Goal: Information Seeking & Learning: Learn about a topic

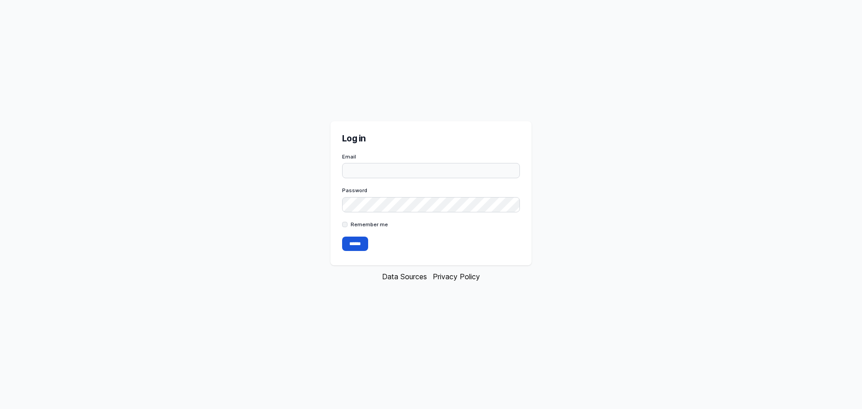
click at [370, 168] on input "Email" at bounding box center [431, 170] width 178 height 15
type input "**********"
click at [325, 205] on div "**********" at bounding box center [431, 204] width 862 height 409
click at [352, 249] on input "******" at bounding box center [355, 244] width 26 height 14
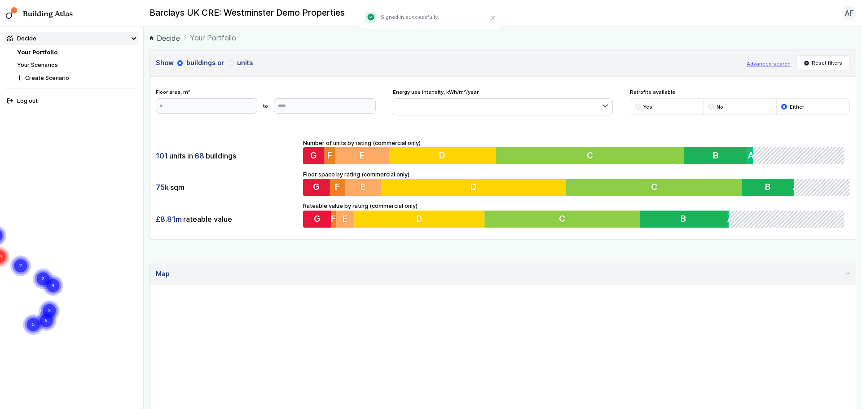
click at [52, 51] on link "Your Portfolio" at bounding box center [37, 52] width 40 height 7
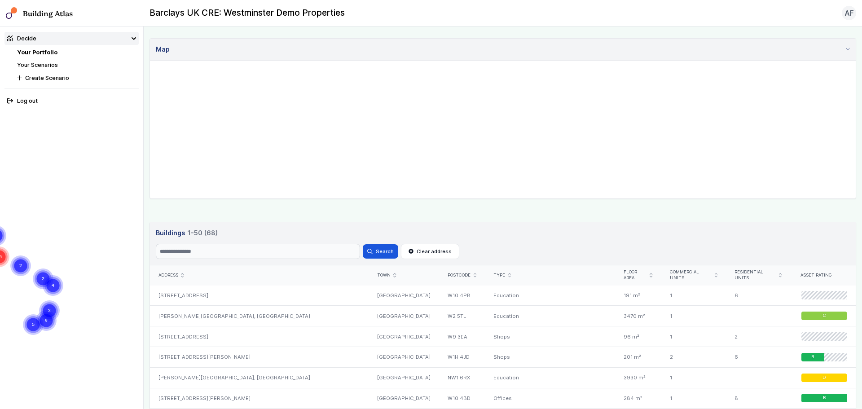
scroll to position [269, 0]
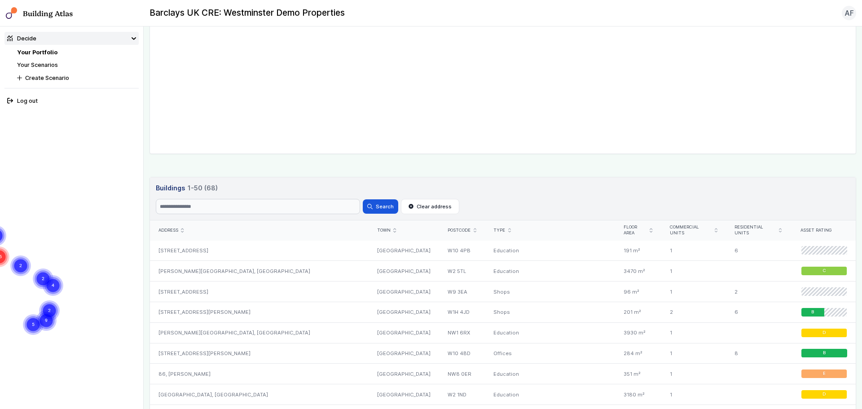
click at [55, 49] on link "Your Portfolio" at bounding box center [37, 52] width 40 height 7
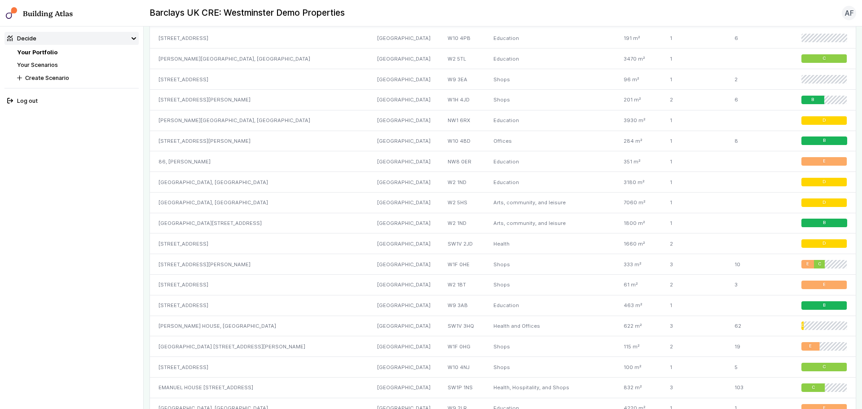
scroll to position [167, 0]
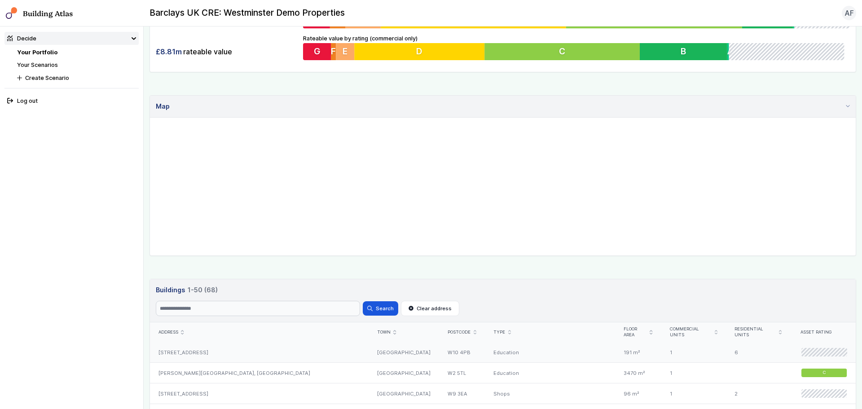
click at [213, 348] on div "[STREET_ADDRESS]" at bounding box center [259, 353] width 219 height 20
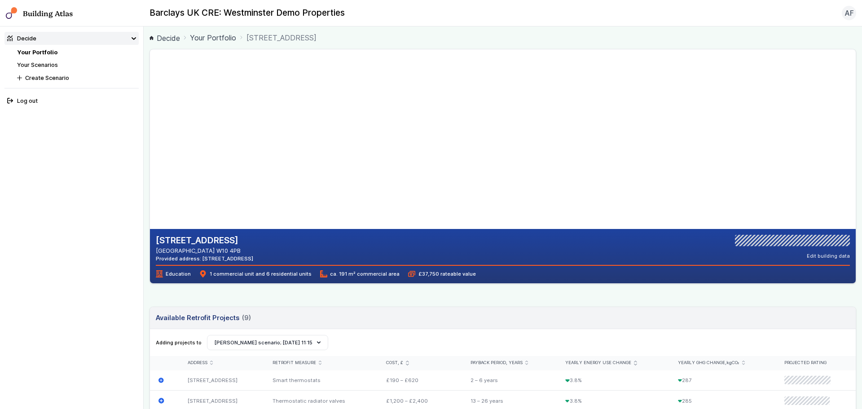
click at [150, 97] on gmp-map at bounding box center [150, 139] width 0 height 180
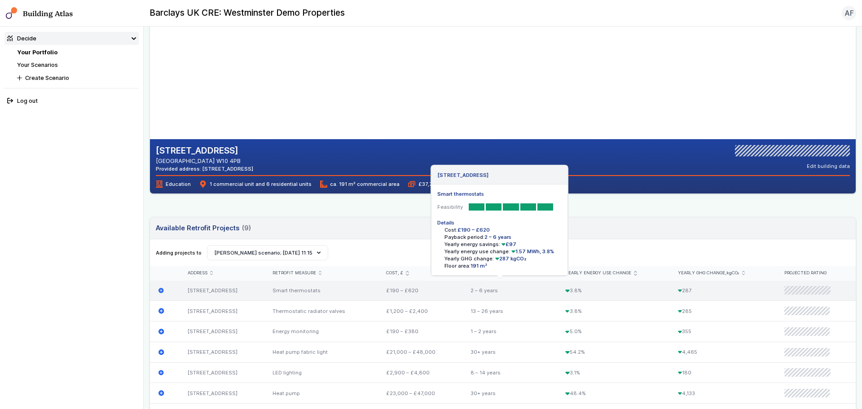
scroll to position [180, 0]
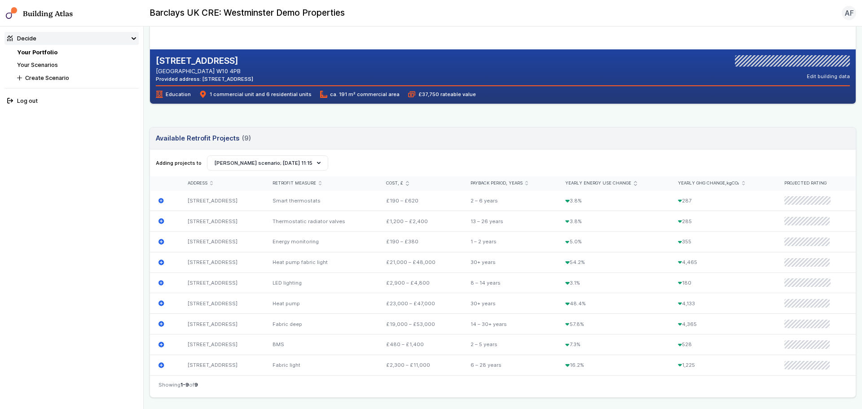
drag, startPoint x: 156, startPoint y: 139, endPoint x: 242, endPoint y: 139, distance: 85.8
click at [242, 139] on h3 "Available Retrofit Projects 9 (9)" at bounding box center [203, 138] width 95 height 10
click at [609, 159] on div "Adding projects to Create Scenario [PERSON_NAME] scenario; [DATE] 11:18 [PERSON…" at bounding box center [503, 162] width 695 height 15
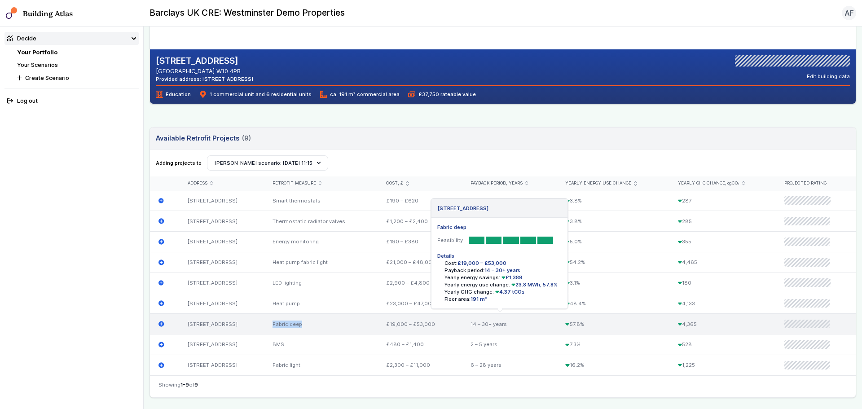
drag, startPoint x: 286, startPoint y: 326, endPoint x: 316, endPoint y: 326, distance: 29.6
click at [316, 326] on div "Fabric deep" at bounding box center [321, 324] width 114 height 21
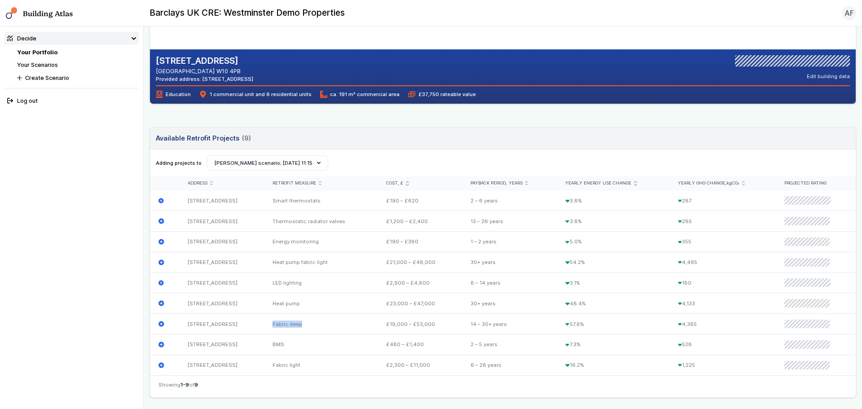
click at [337, 137] on header "Available Retrofit Projects 9 (9) Loading" at bounding box center [503, 139] width 706 height 22
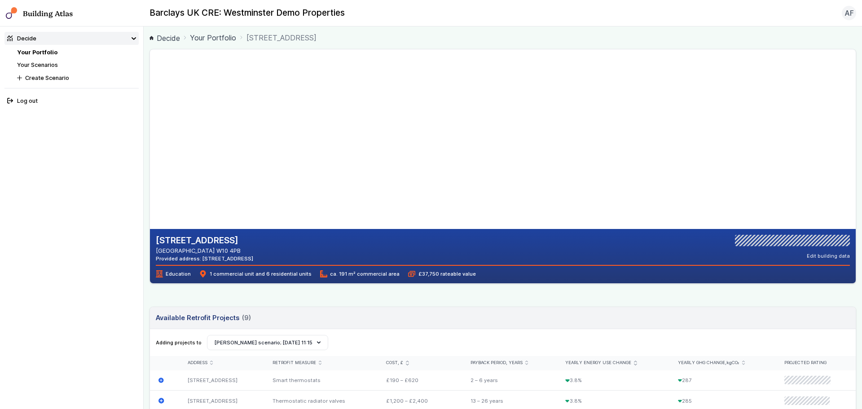
scroll to position [135, 0]
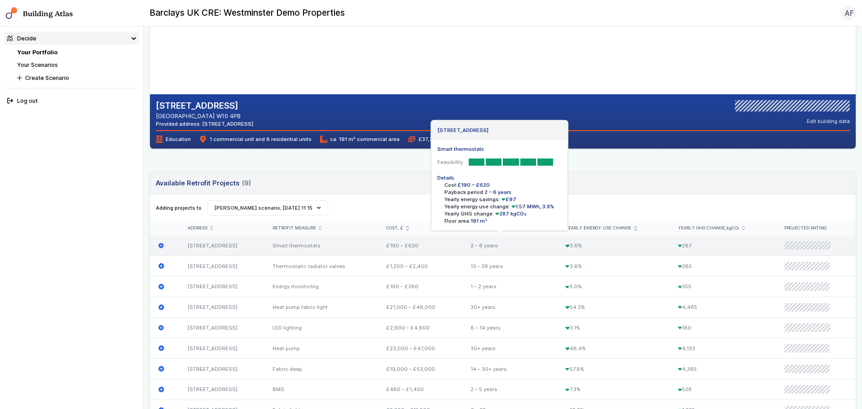
click at [159, 246] on icon "submit" at bounding box center [160, 245] width 5 height 5
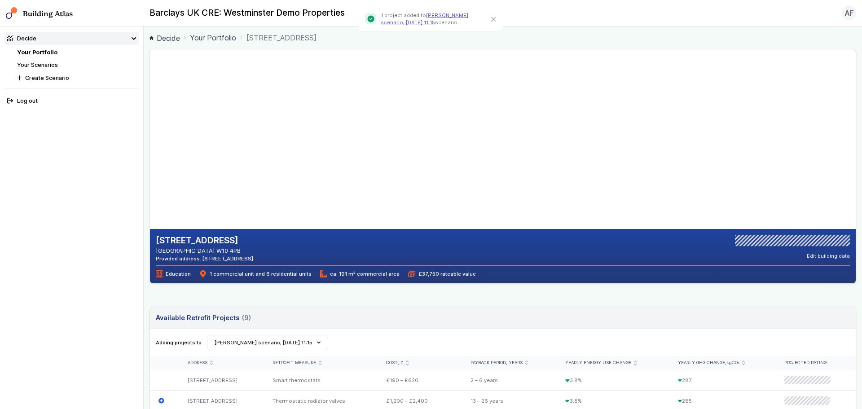
click at [50, 68] on link "Your Scenarios" at bounding box center [37, 65] width 41 height 7
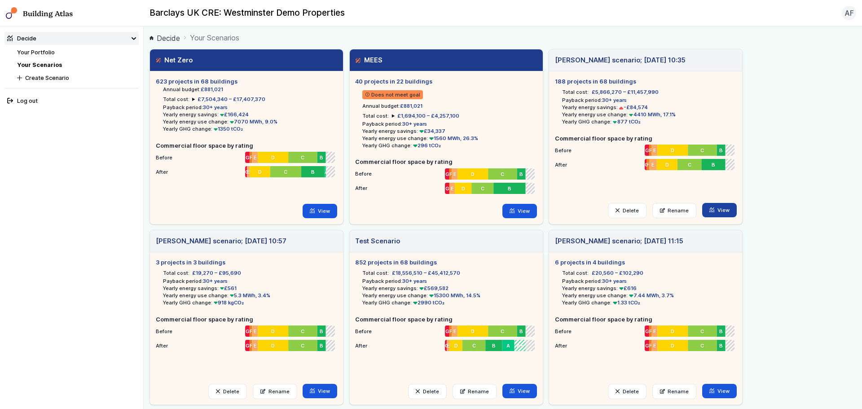
click at [722, 214] on link "View" at bounding box center [719, 210] width 35 height 14
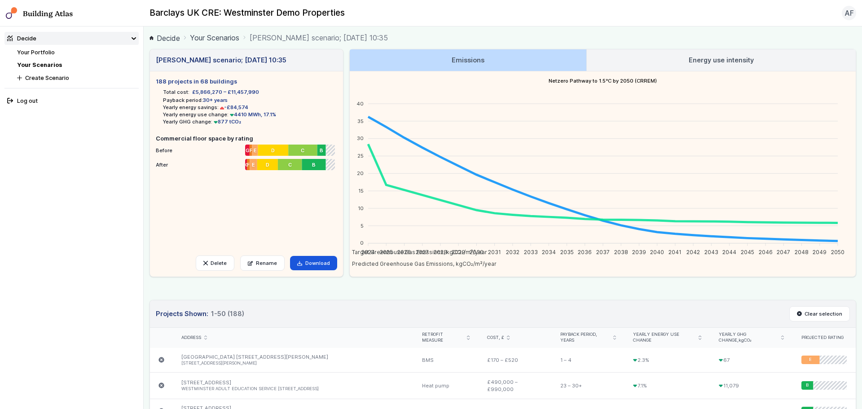
drag, startPoint x: 202, startPoint y: 102, endPoint x: 231, endPoint y: 101, distance: 28.3
click at [231, 101] on li "Payback period: 30+ years" at bounding box center [250, 100] width 174 height 7
click at [742, 66] on link "Energy use intensity" at bounding box center [721, 60] width 269 height 22
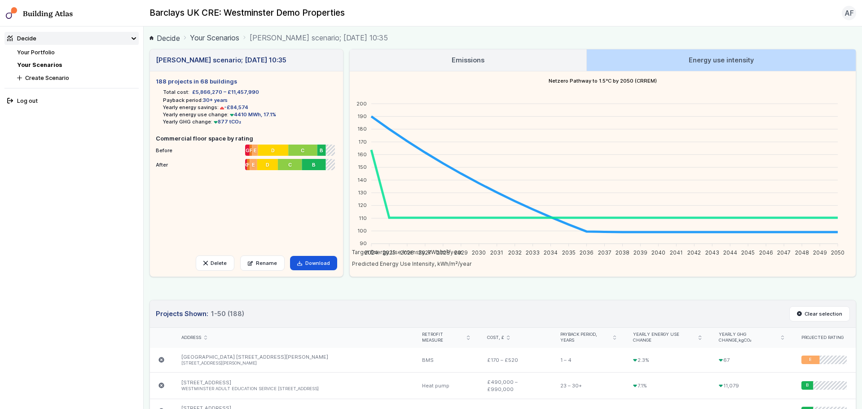
click at [498, 58] on link "Emissions" at bounding box center [468, 60] width 237 height 22
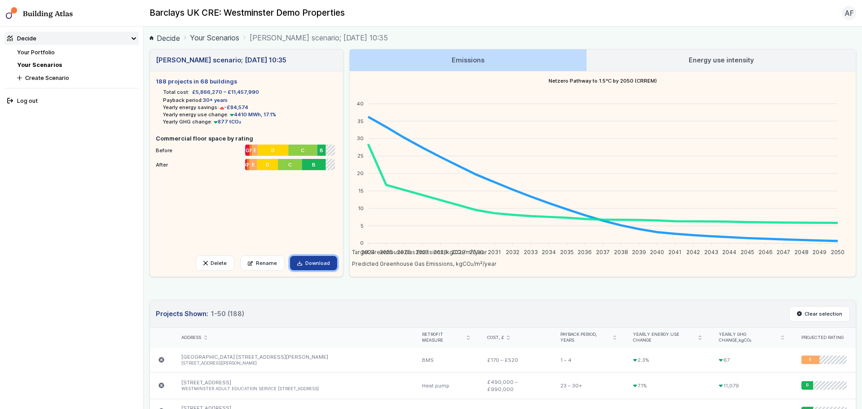
click at [310, 265] on link "Download" at bounding box center [313, 263] width 47 height 14
click at [63, 194] on nav "Decide Your Portfolio Your Scenarios Create Scenario Log out" at bounding box center [72, 217] width 144 height 383
